Goal: Task Accomplishment & Management: Manage account settings

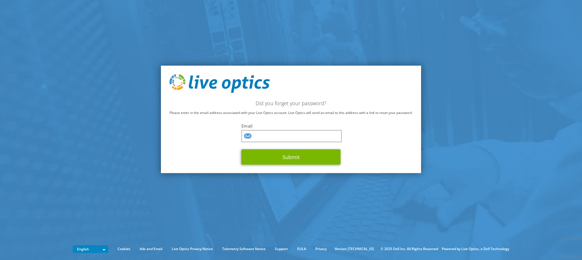
click at [558, 116] on section "Did you forget your password? Please enter in the email address associated with…" at bounding box center [291, 119] width 582 height 238
click at [267, 136] on input "text" at bounding box center [291, 136] width 100 height 12
type input "neil.mcdaniel@transcore.com"
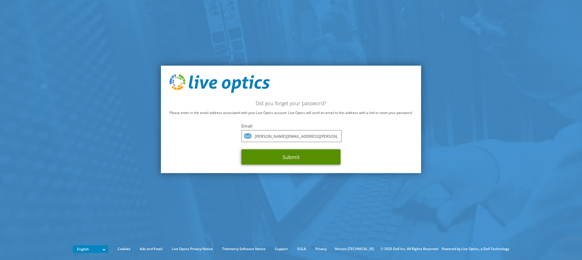
click at [280, 156] on button "Submit" at bounding box center [290, 156] width 99 height 15
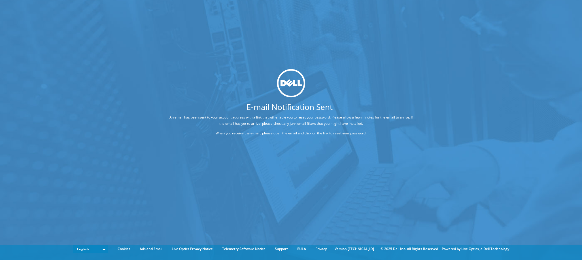
drag, startPoint x: 129, startPoint y: 259, endPoint x: 383, endPoint y: 42, distance: 334.4
click at [381, 43] on div "E-mail Notification Sent An email has been sent to your account address with a …" at bounding box center [291, 121] width 582 height 243
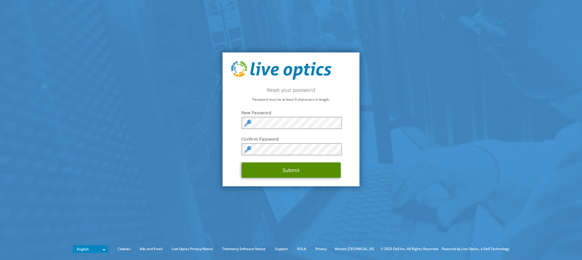
click at [298, 173] on button "Submit" at bounding box center [290, 169] width 99 height 15
